Goal: Task Accomplishment & Management: Complete application form

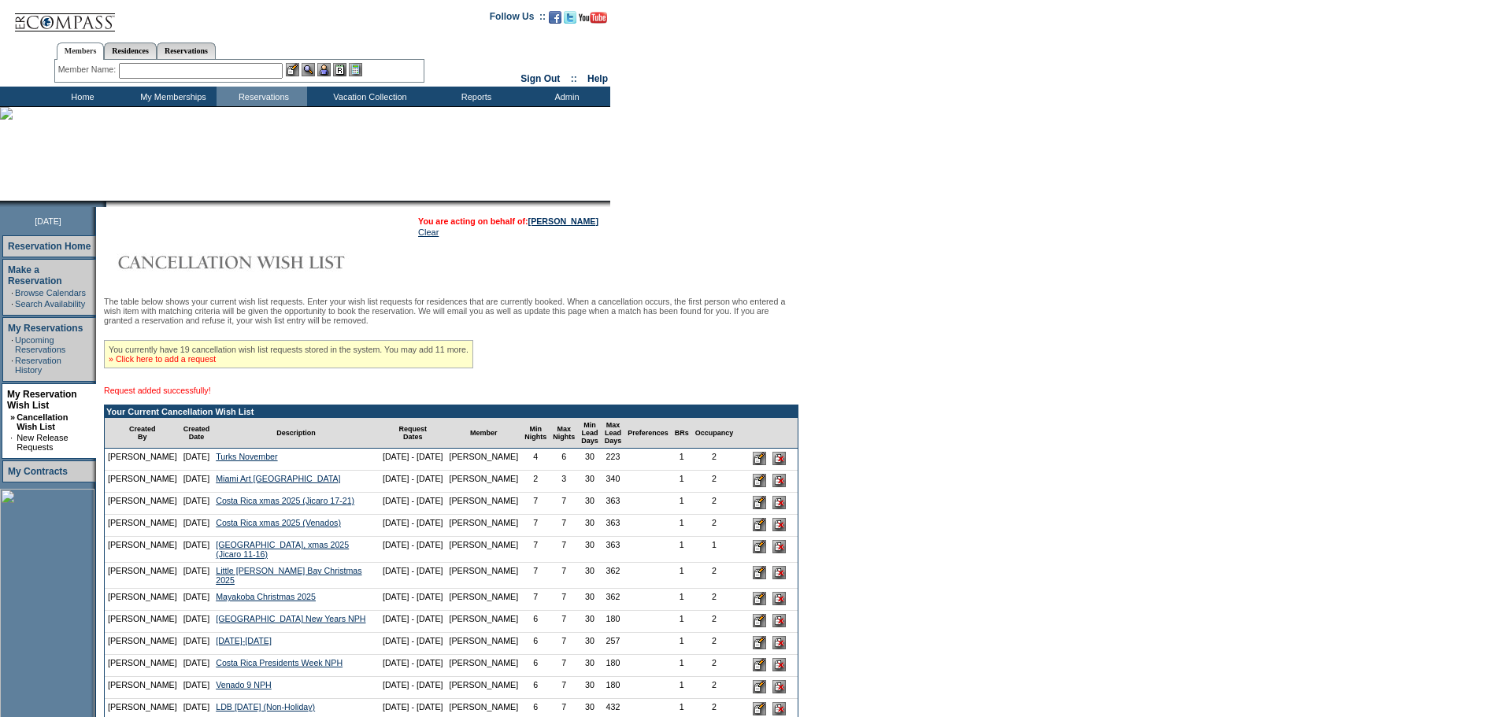
click at [215, 364] on link "» Click here to add a request" at bounding box center [162, 358] width 107 height 9
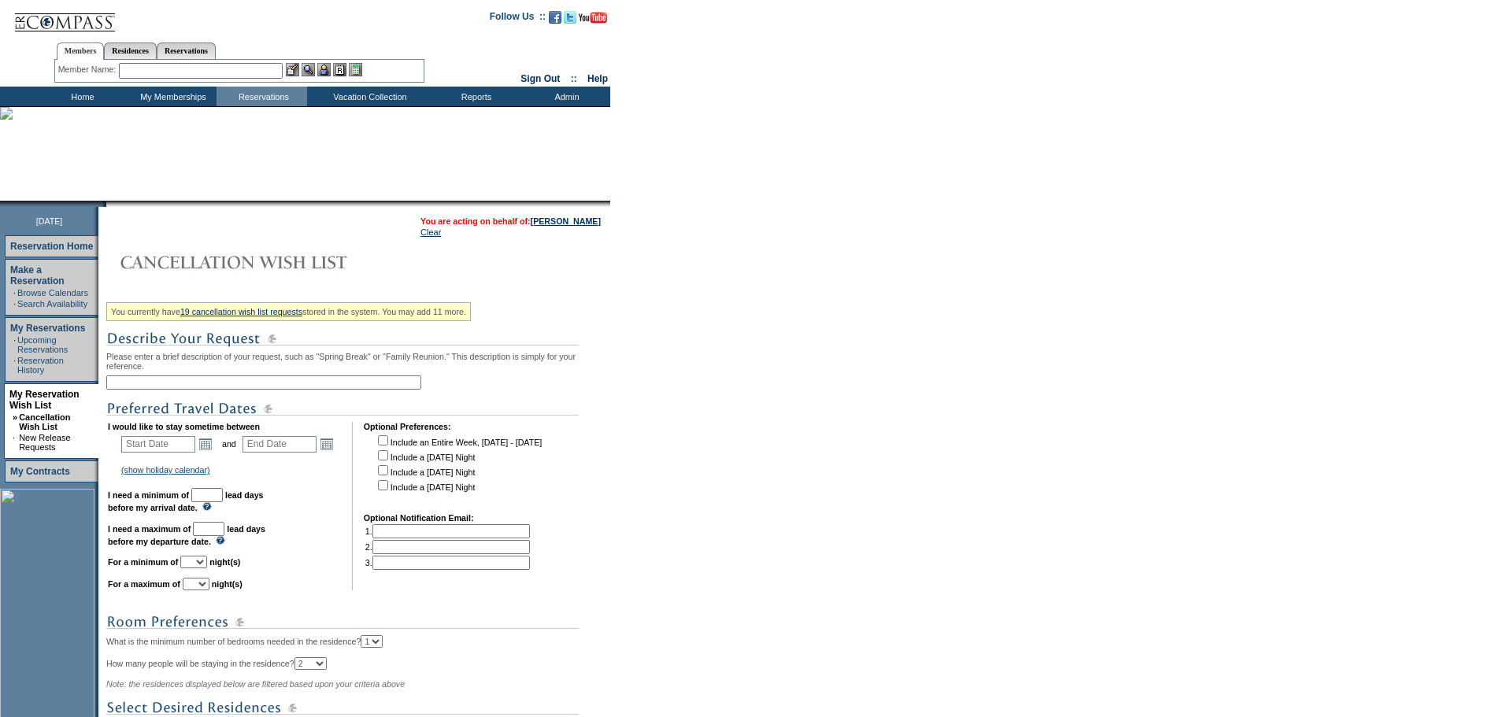
click at [220, 390] on input "text" at bounding box center [263, 383] width 315 height 14
type input "A"
type input "Miami 1 more day"
click at [214, 451] on link "Open the calendar popup." at bounding box center [205, 443] width 17 height 17
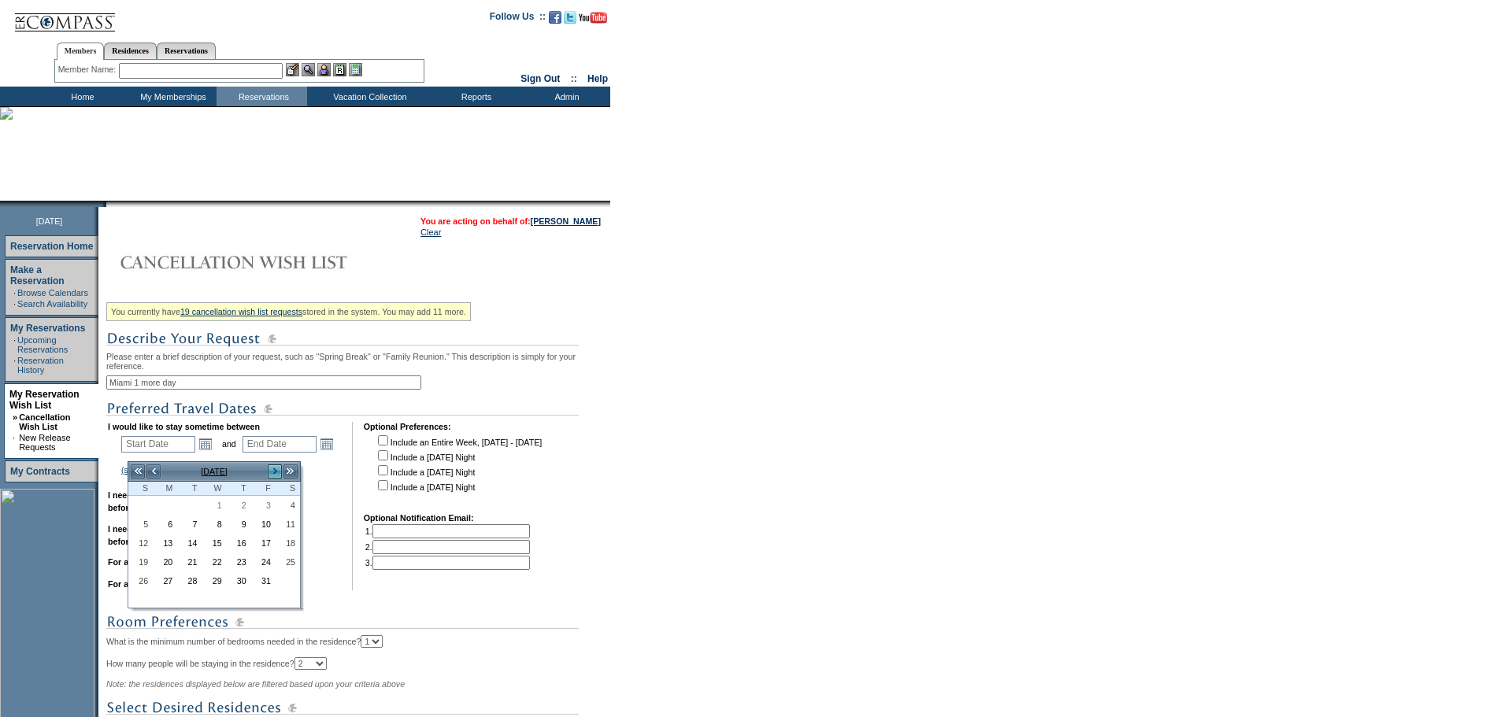
click at [272, 476] on link ">" at bounding box center [275, 472] width 16 height 16
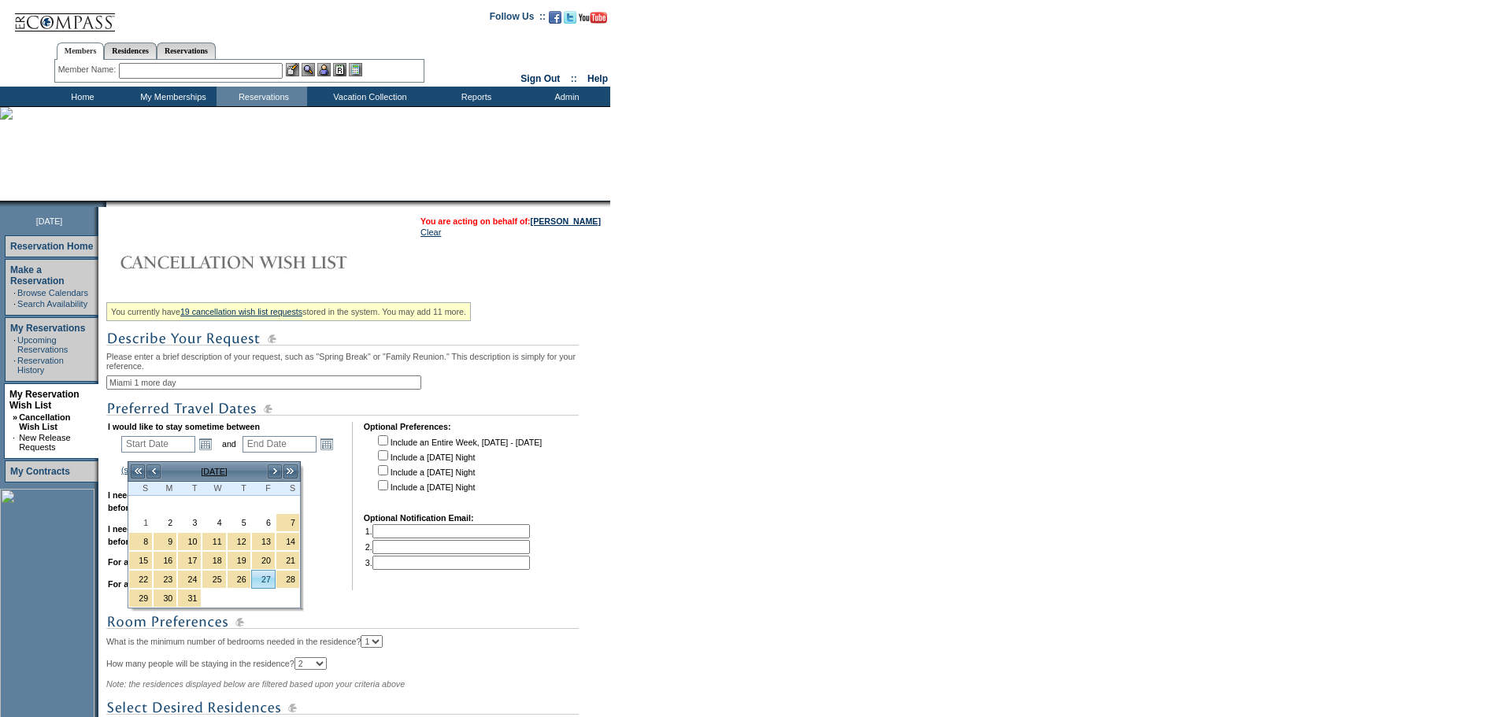
click at [270, 579] on link "27" at bounding box center [263, 579] width 23 height 17
click at [268, 580] on link "27" at bounding box center [263, 579] width 23 height 17
type input "2026-03-27"
type input "2026-03-28"
type input "3/27/2026"
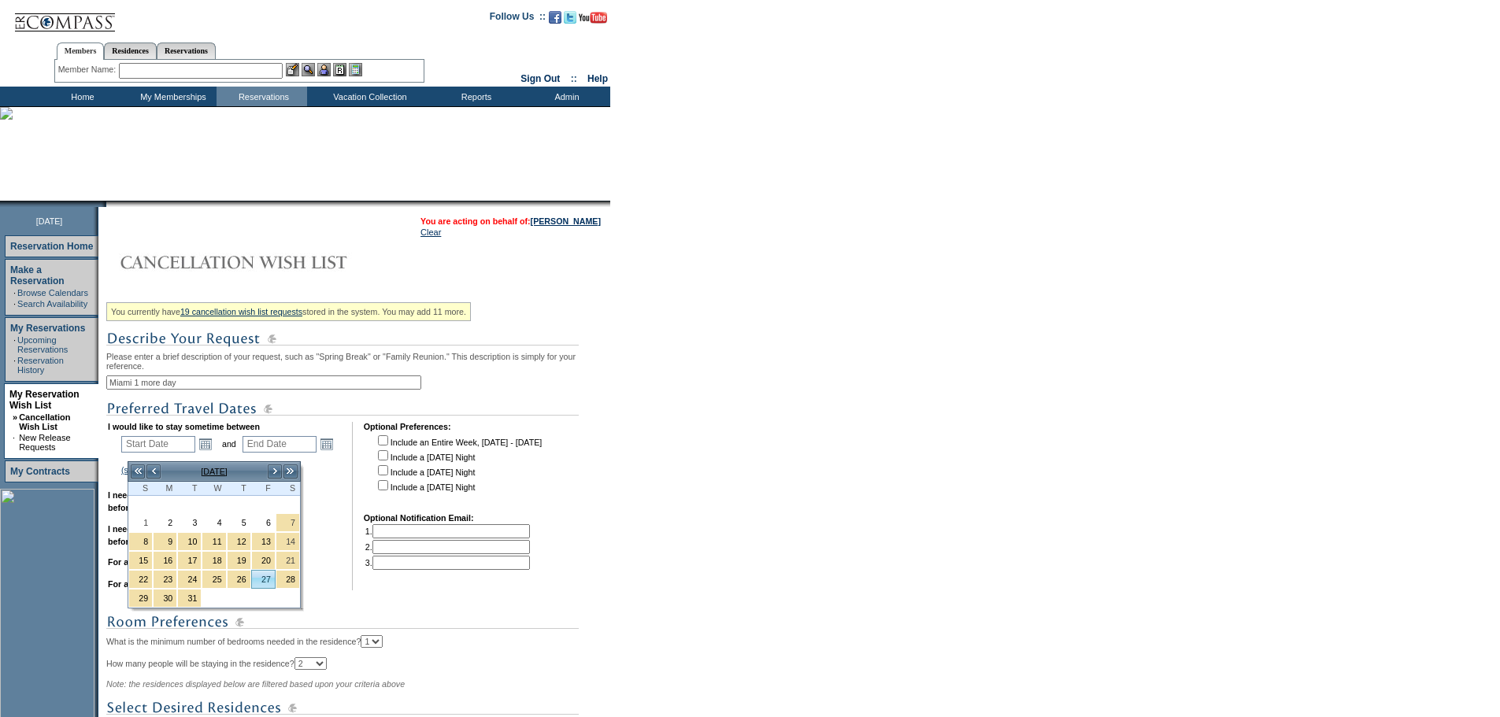
type input "3/28/2026"
type input "179"
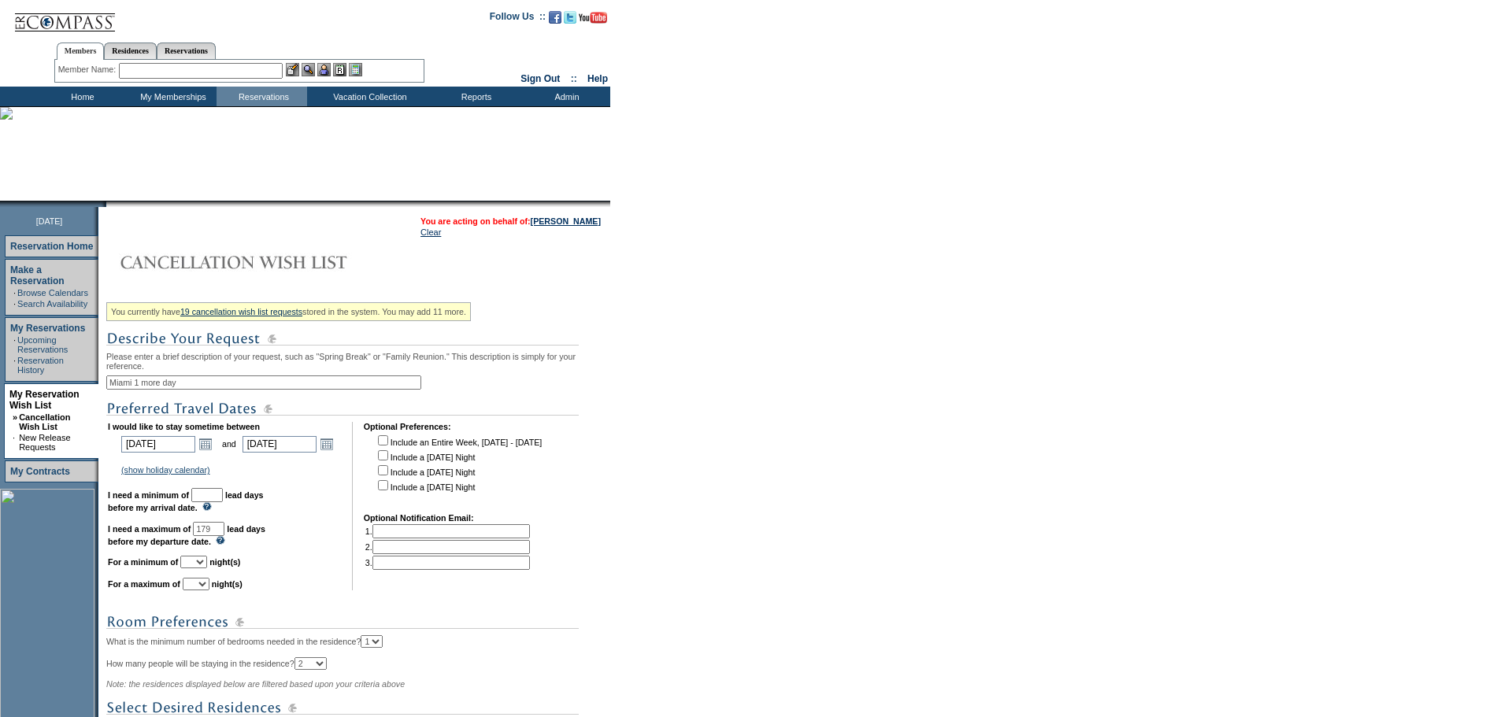
click at [223, 502] on input "text" at bounding box center [206, 495] width 31 height 14
type input "30"
click at [207, 568] on select "1 2 3 4 5 6 7 8 9 10 11 12 13 14" at bounding box center [193, 562] width 27 height 13
select select "1"
click at [200, 568] on select "1 2 3 4 5 6 7 8 9 10 11 12 13 14" at bounding box center [193, 562] width 27 height 13
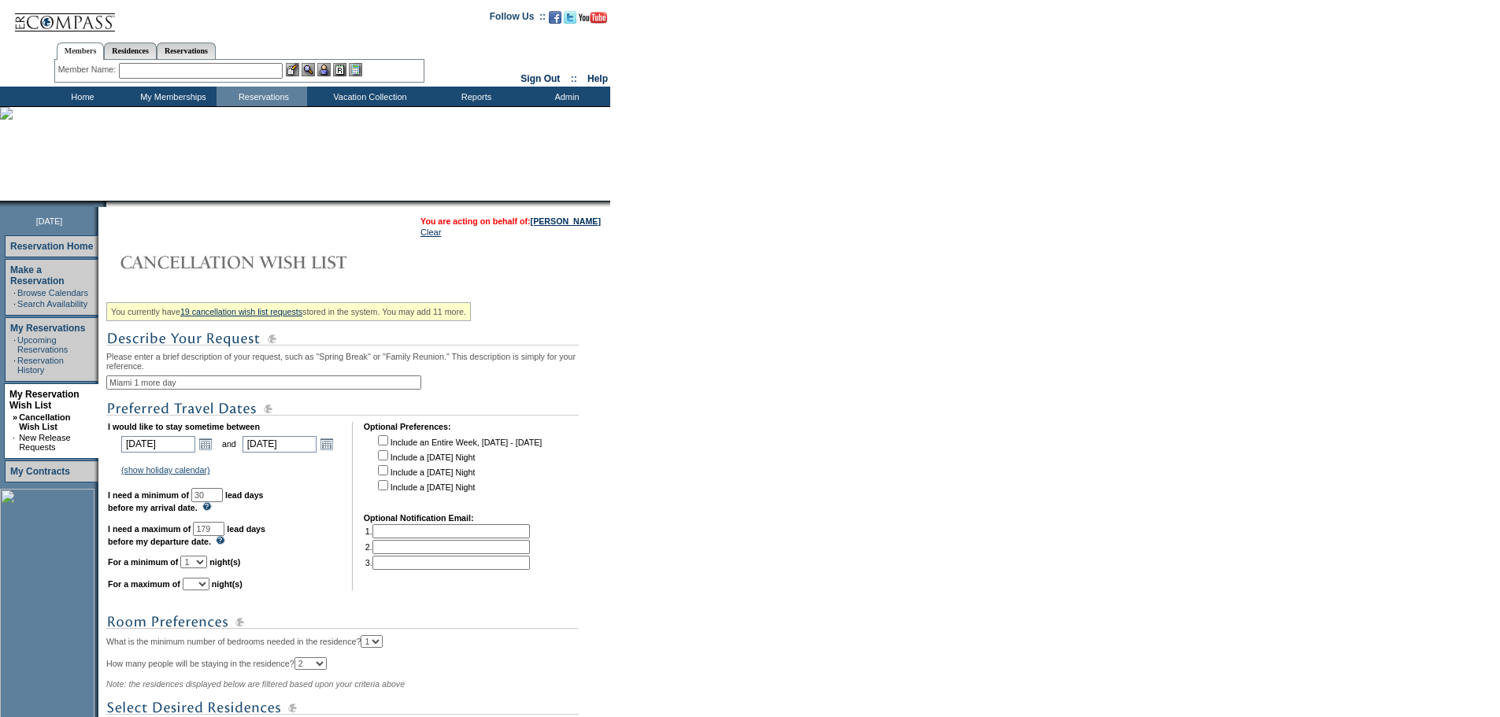
click at [209, 591] on select "1 2 3 4 5 6 7 8 9 10 11 12 13 14" at bounding box center [196, 584] width 27 height 13
select select "1"
click at [202, 591] on select "1 2 3 4 5 6 7 8 9 10 11 12 13 14" at bounding box center [196, 584] width 27 height 13
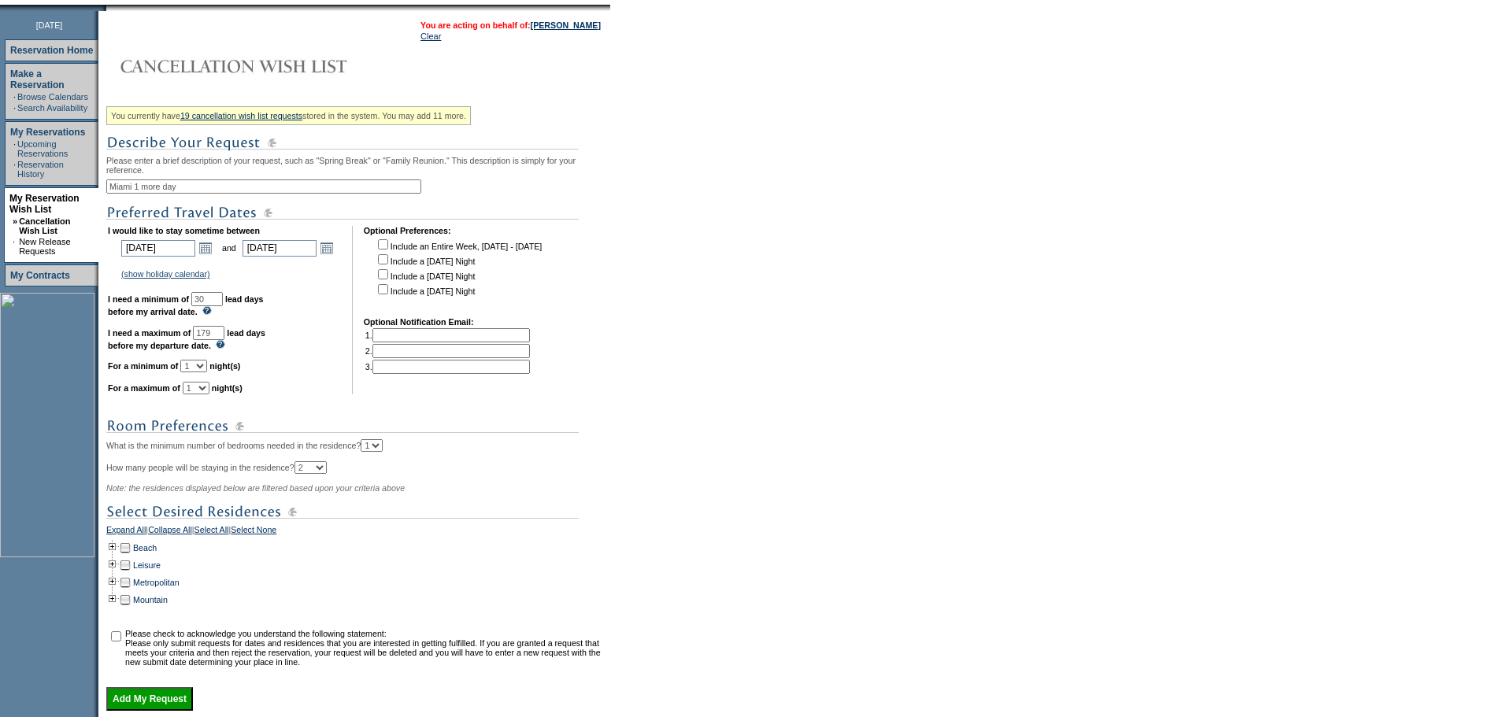
scroll to position [236, 0]
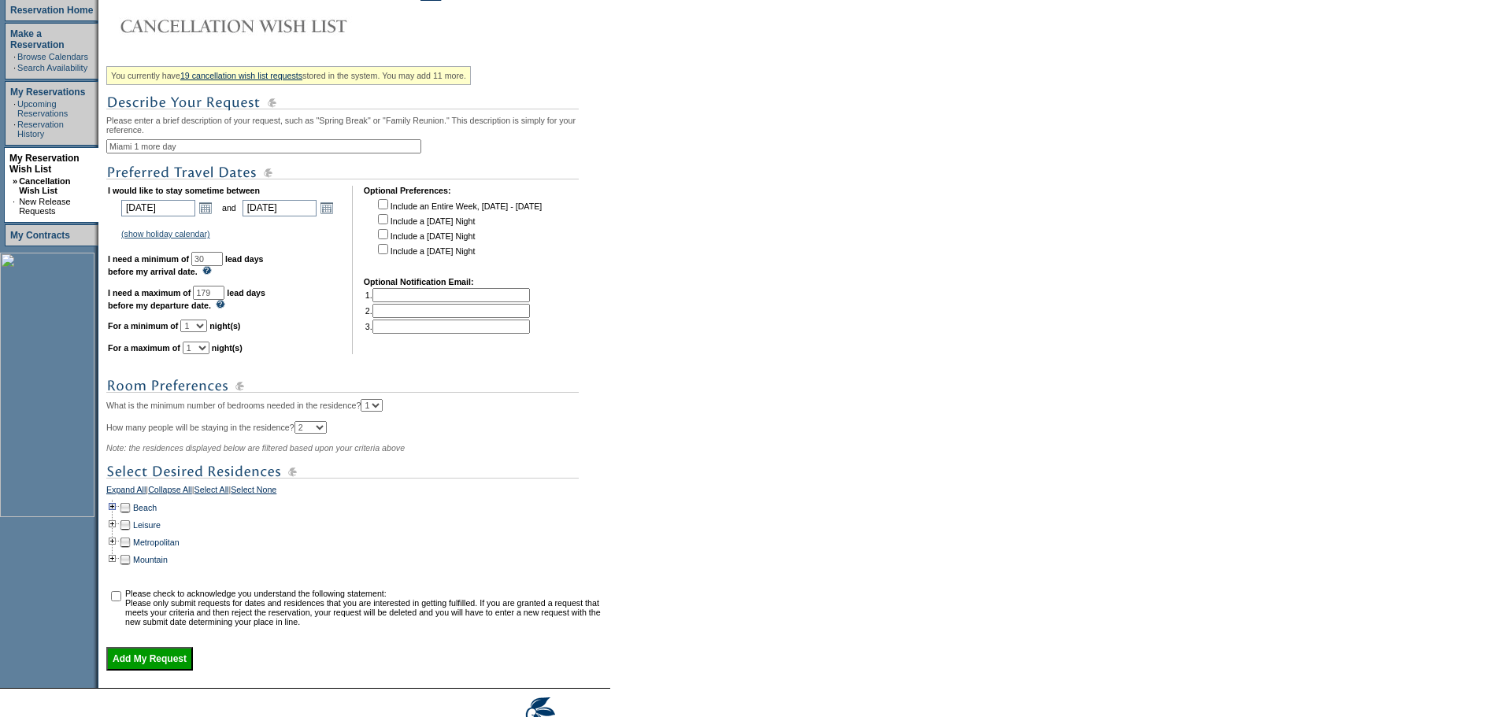
click at [117, 517] on td at bounding box center [112, 507] width 13 height 17
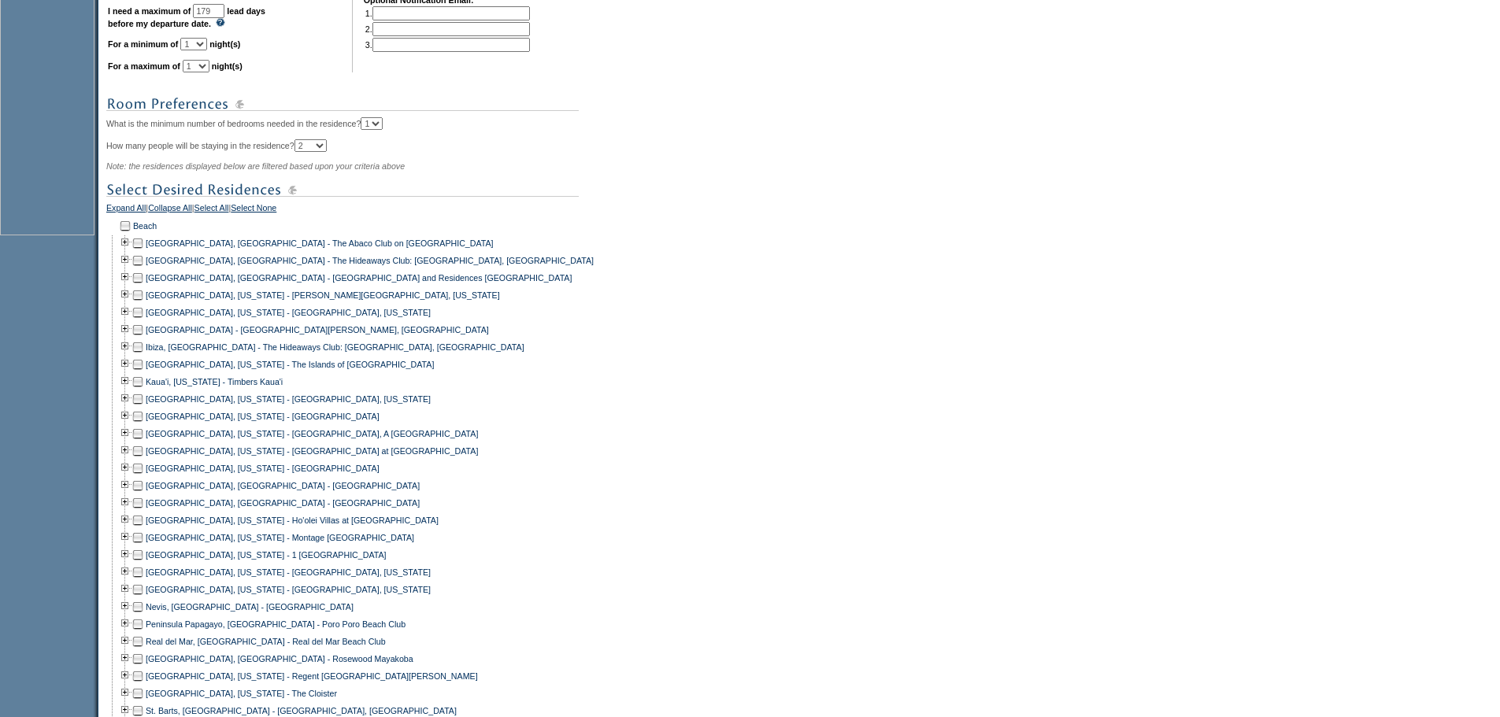
scroll to position [551, 0]
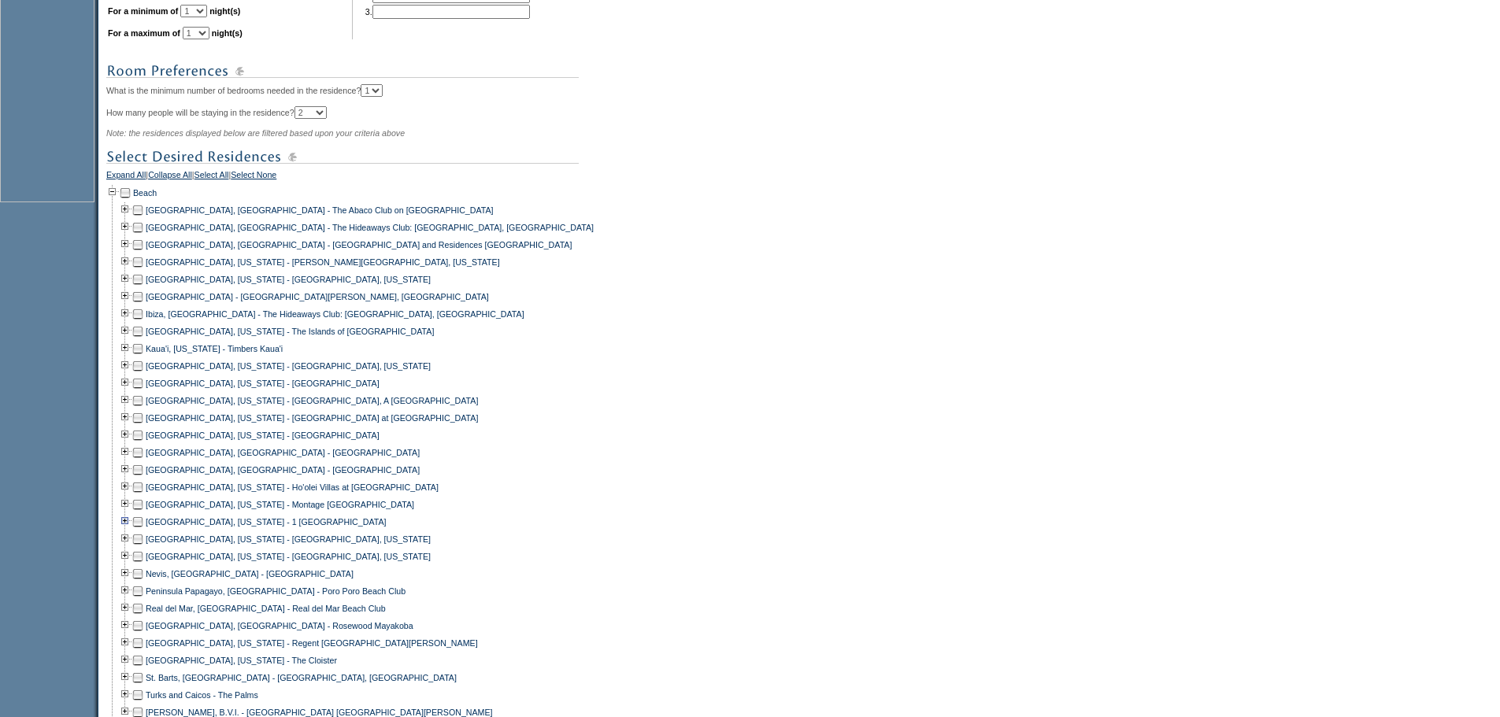
click at [131, 531] on td at bounding box center [125, 521] width 13 height 17
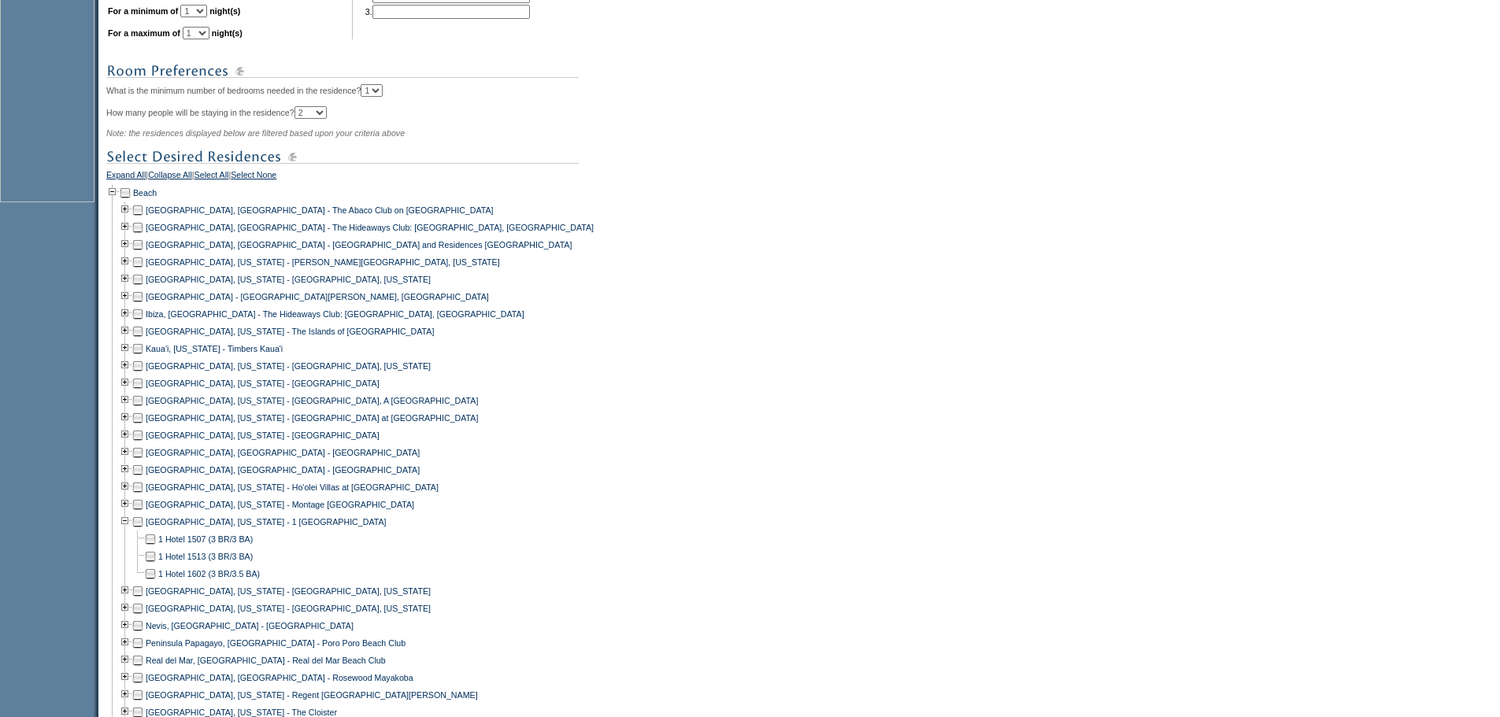
click at [157, 565] on td at bounding box center [150, 556] width 13 height 17
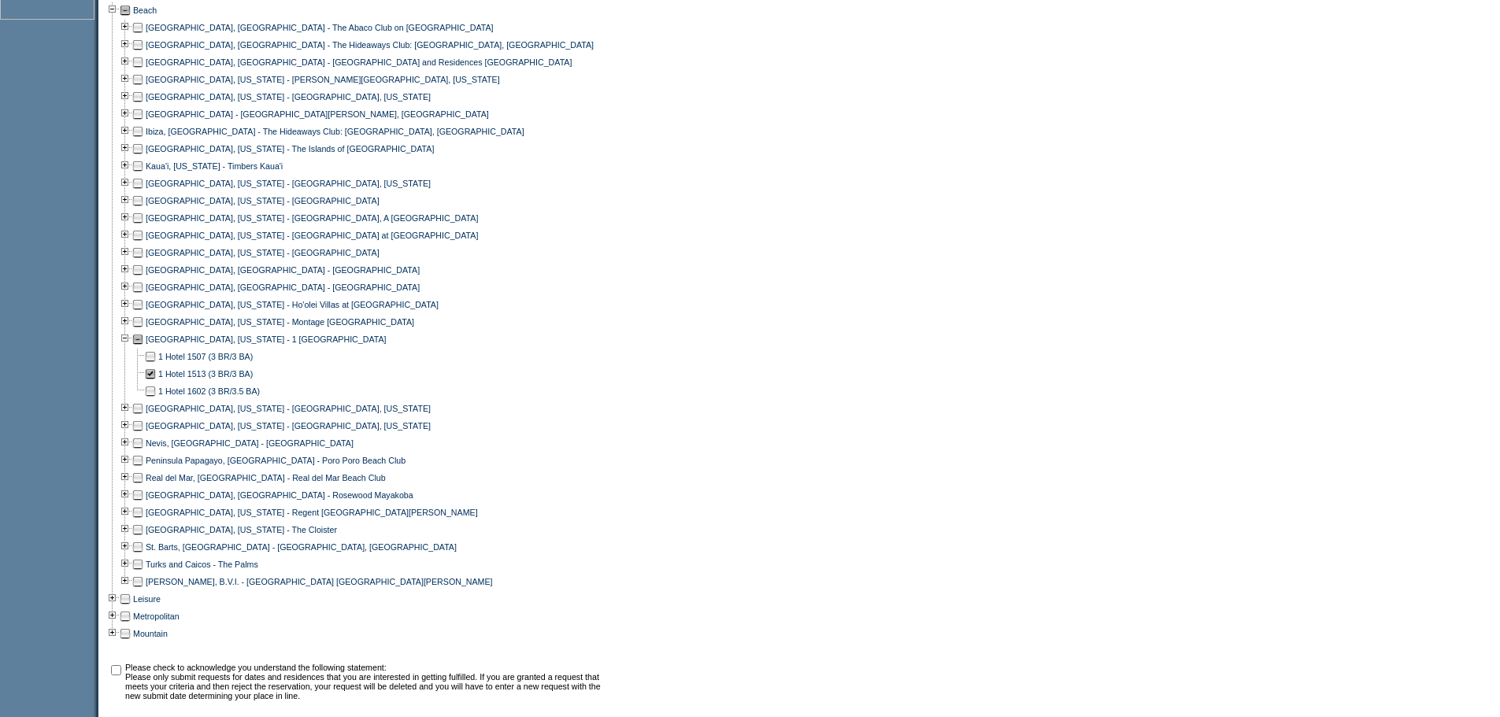
scroll to position [787, 0]
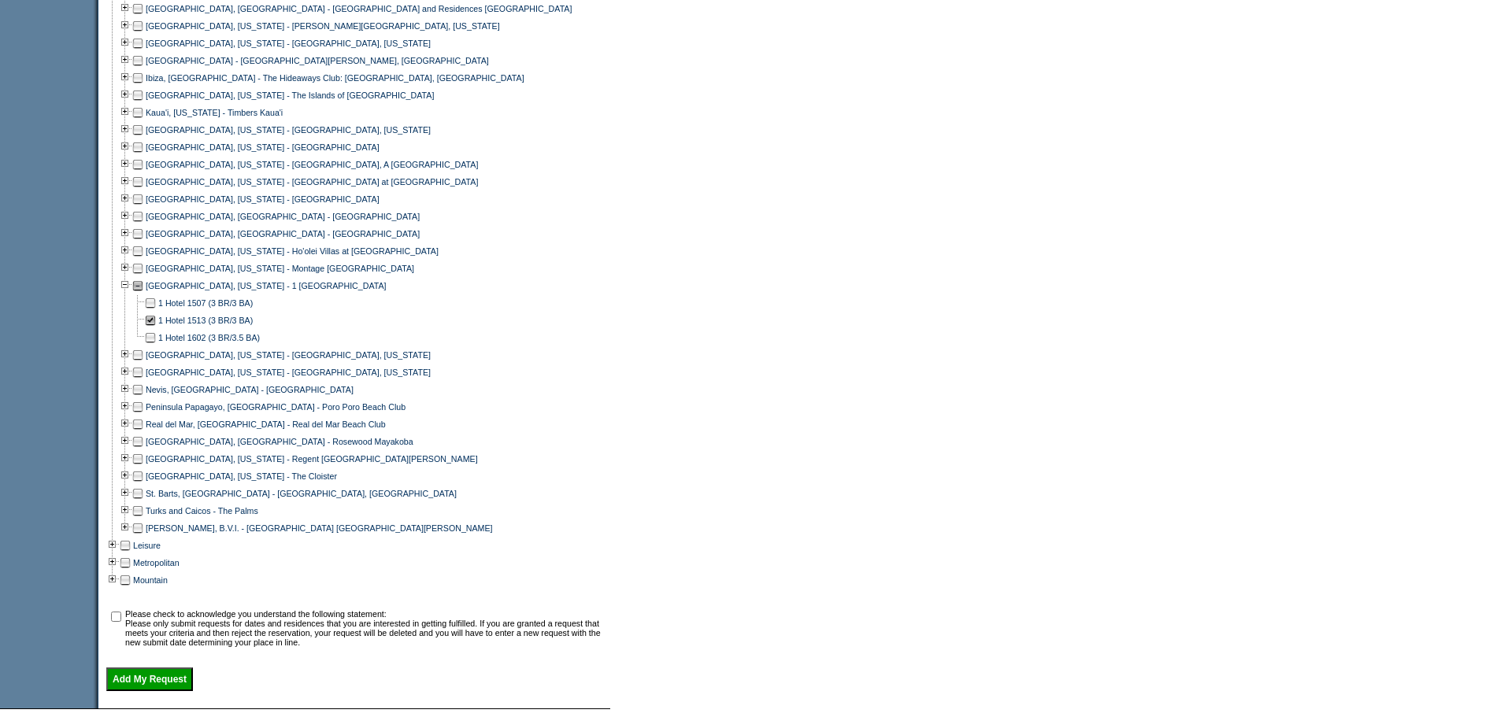
click at [121, 622] on input "checkbox" at bounding box center [116, 617] width 10 height 10
checkbox input "true"
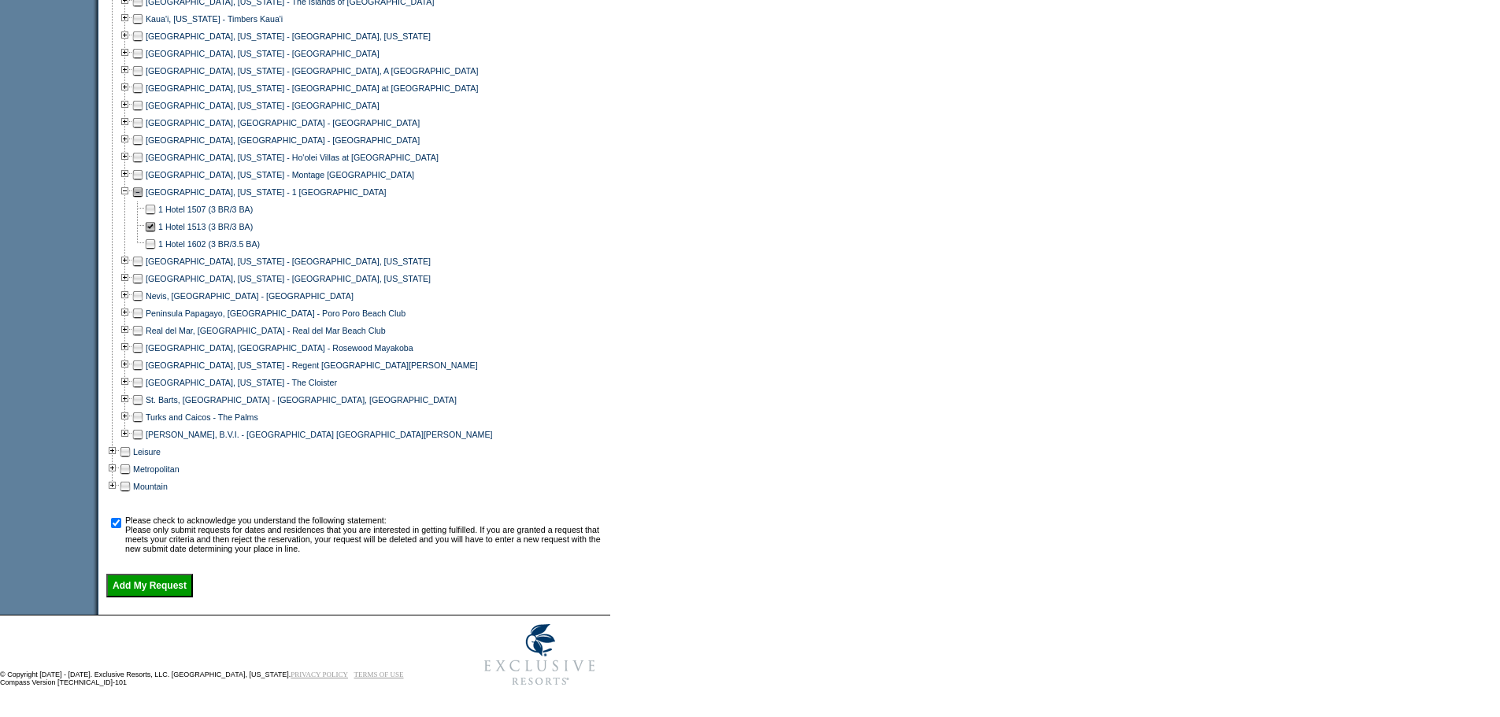
scroll to position [912, 0]
click at [157, 585] on input "Add My Request" at bounding box center [149, 586] width 87 height 24
